Goal: Use online tool/utility: Utilize a website feature to perform a specific function

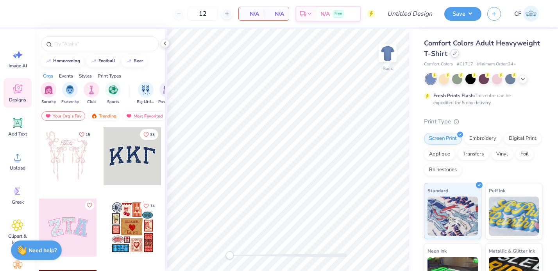
click at [455, 53] on icon at bounding box center [455, 53] width 4 height 4
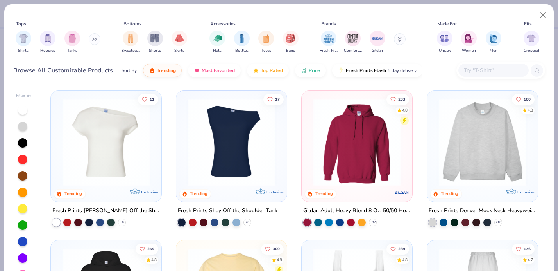
click at [491, 70] on input "text" at bounding box center [493, 70] width 60 height 9
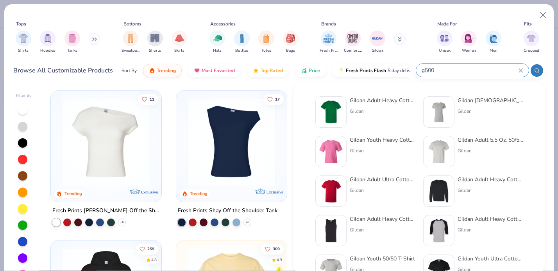
type input "g500"
click at [383, 103] on div "Gildan Adult Heavy Cotton T-Shirt" at bounding box center [383, 100] width 66 height 8
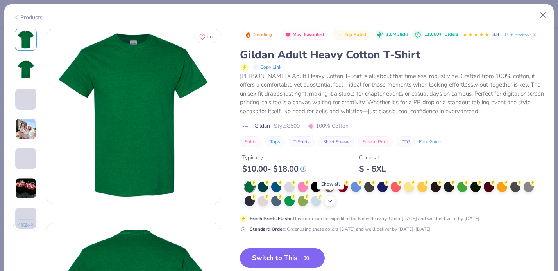
click at [334, 201] on div "+ 22" at bounding box center [330, 201] width 12 height 12
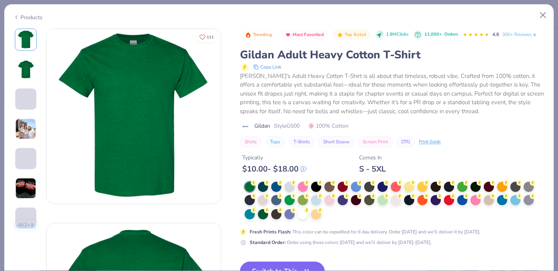
click at [335, 214] on div at bounding box center [395, 200] width 300 height 38
click at [302, 211] on div at bounding box center [303, 213] width 10 height 10
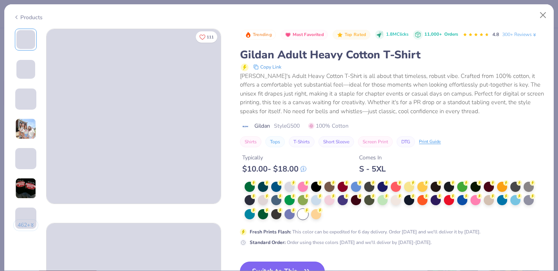
click at [312, 262] on button "Switch to This" at bounding box center [282, 271] width 85 height 20
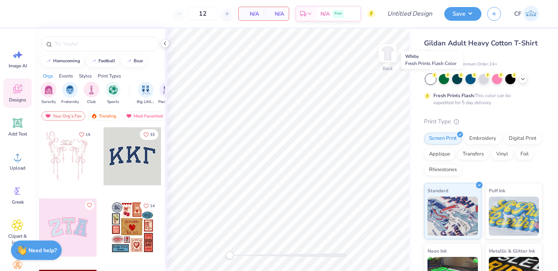
click at [434, 75] on circle at bounding box center [434, 74] width 5 height 5
click at [433, 77] on icon at bounding box center [434, 74] width 5 height 5
click at [431, 76] on div at bounding box center [431, 79] width 10 height 10
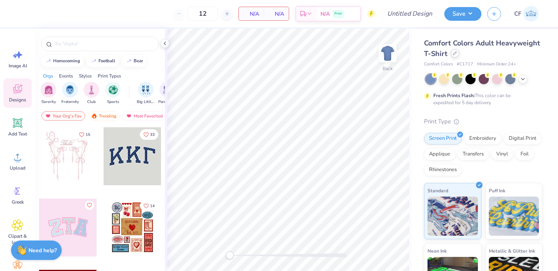
click at [457, 55] on div at bounding box center [455, 53] width 9 height 9
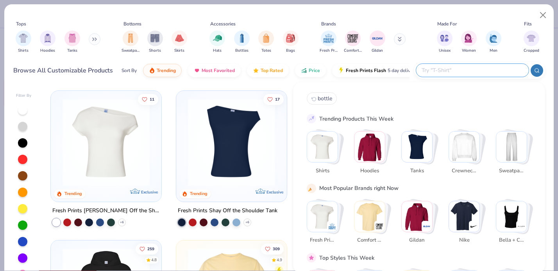
click at [476, 74] on input "text" at bounding box center [472, 70] width 102 height 9
type input "g500"
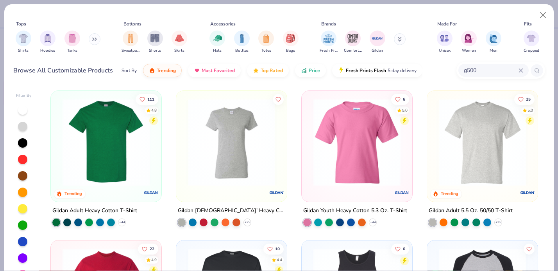
click at [108, 149] on img at bounding box center [106, 142] width 95 height 87
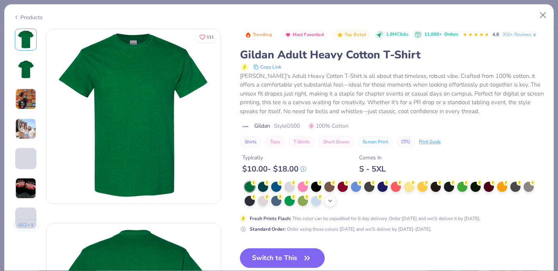
click at [332, 202] on icon at bounding box center [330, 200] width 6 height 6
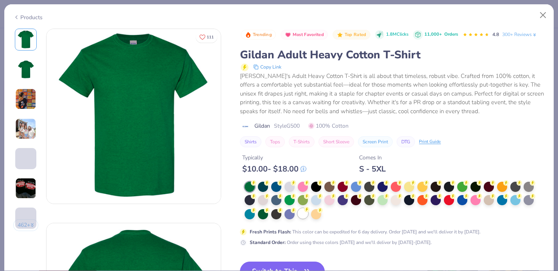
click at [298, 214] on div at bounding box center [303, 213] width 10 height 10
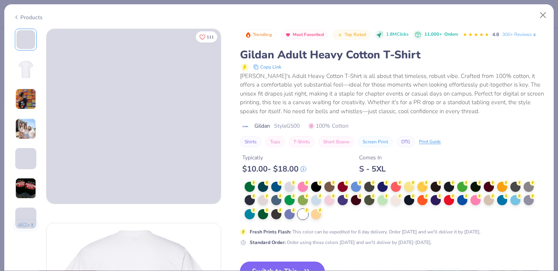
click at [312, 261] on button "Switch to This" at bounding box center [282, 271] width 85 height 20
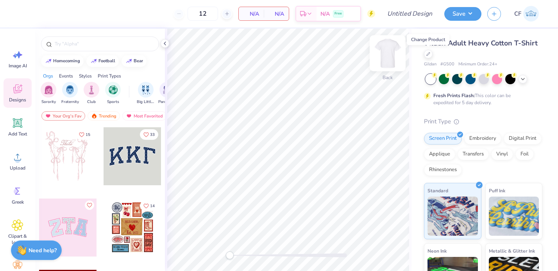
click at [392, 54] on img at bounding box center [387, 53] width 31 height 31
click at [392, 54] on img at bounding box center [388, 53] width 16 height 16
click at [14, 52] on icon at bounding box center [18, 55] width 12 height 12
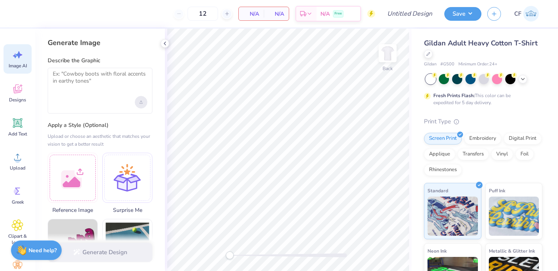
click at [143, 104] on div "Upload image" at bounding box center [141, 102] width 13 height 13
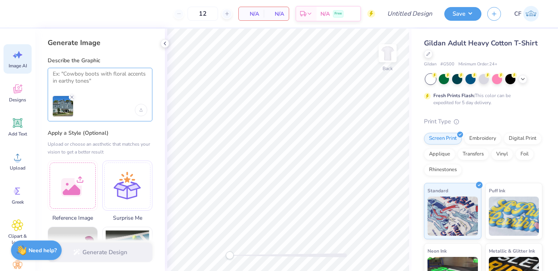
click at [120, 86] on textarea at bounding box center [100, 80] width 95 height 20
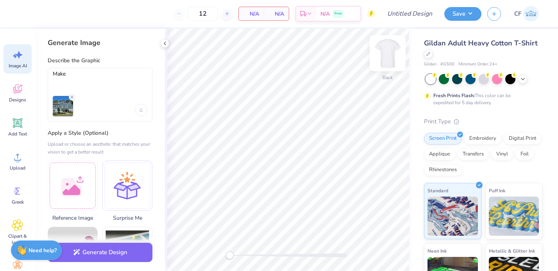
click at [390, 49] on img at bounding box center [387, 53] width 31 height 31
click at [88, 77] on textarea "Make" at bounding box center [100, 80] width 95 height 20
type textarea "M"
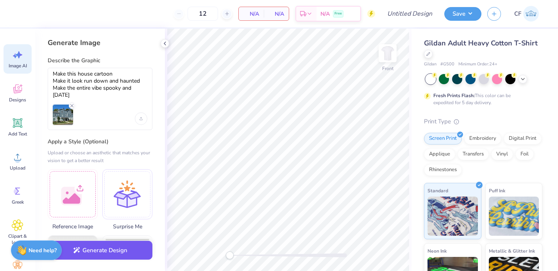
click at [126, 250] on button "Generate Design" at bounding box center [100, 249] width 105 height 19
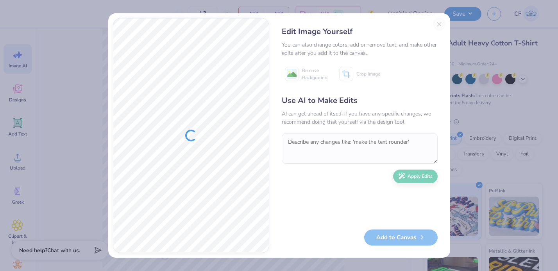
click at [440, 22] on div "Edit Image Yourself You can also change colors, add or remove text, and make ot…" at bounding box center [360, 135] width 172 height 235
click at [440, 21] on div "Edit Image Yourself You can also change colors, add or remove text, and make ot…" at bounding box center [360, 135] width 172 height 235
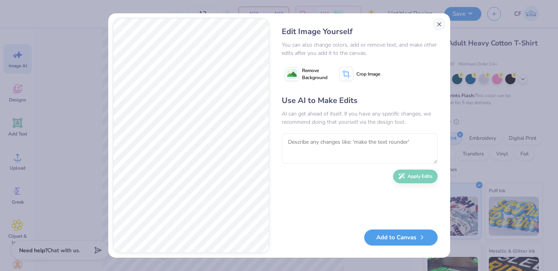
click at [440, 21] on button "Close" at bounding box center [439, 24] width 13 height 13
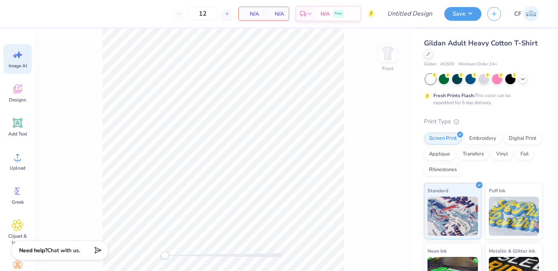
click at [22, 62] on div "Image AI" at bounding box center [18, 58] width 28 height 29
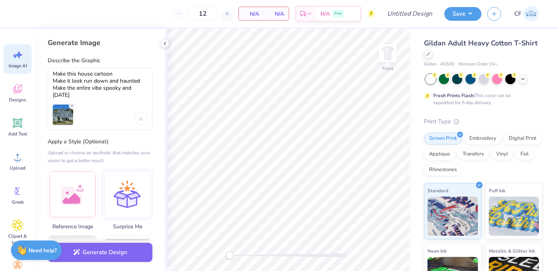
click at [88, 99] on div "Make this house cartoon Make it look run down and haunted Make the entire vibe …" at bounding box center [100, 99] width 105 height 62
click at [85, 77] on textarea "Make this house cartoon Make it look run down and haunted Make the entire vibe …" at bounding box center [100, 84] width 95 height 28
click at [74, 75] on textarea "Make this house cartoon Make it look run down and haunted Make the entire vibe …" at bounding box center [100, 84] width 95 height 28
click at [95, 74] on textarea "Make this house cartoon Make it look run down and haunted Make the entire vibe …" at bounding box center [100, 84] width 95 height 28
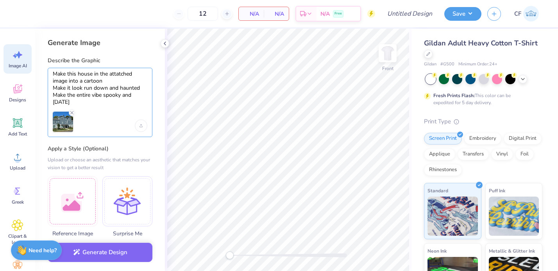
click at [111, 100] on textarea "Make this house in the attatched image into a cartoon Make it look run down and…" at bounding box center [100, 87] width 95 height 35
type textarea "Make this house in the attatched image into a cartoon Make it look run down and…"
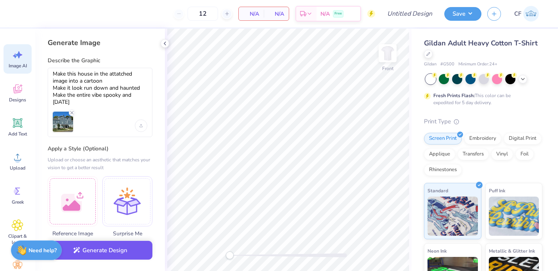
click at [124, 249] on button "Generate Design" at bounding box center [100, 249] width 105 height 19
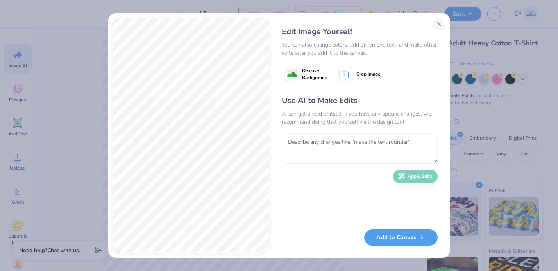
click at [303, 156] on textarea at bounding box center [360, 148] width 156 height 30
type textarea "that is not the house that I attatched"
click at [421, 179] on button "Apply Edits" at bounding box center [415, 174] width 45 height 14
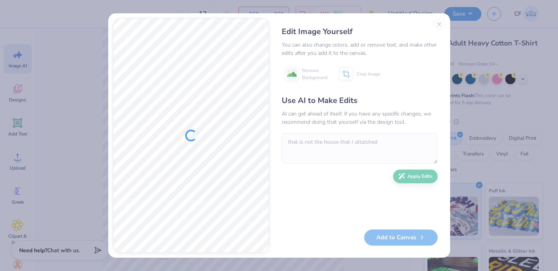
click at [440, 24] on div "Edit Image Yourself You can also change colors, add or remove text, and make ot…" at bounding box center [360, 135] width 172 height 235
click at [438, 25] on div "Edit Image Yourself You can also change colors, add or remove text, and make ot…" at bounding box center [360, 135] width 172 height 235
click at [472, 48] on div "Edit Image Yourself You can also change colors, add or remove text, and make ot…" at bounding box center [279, 135] width 558 height 271
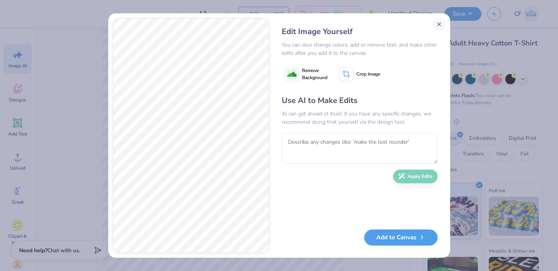
click at [440, 22] on button "Close" at bounding box center [439, 24] width 13 height 13
